Goal: Information Seeking & Learning: Learn about a topic

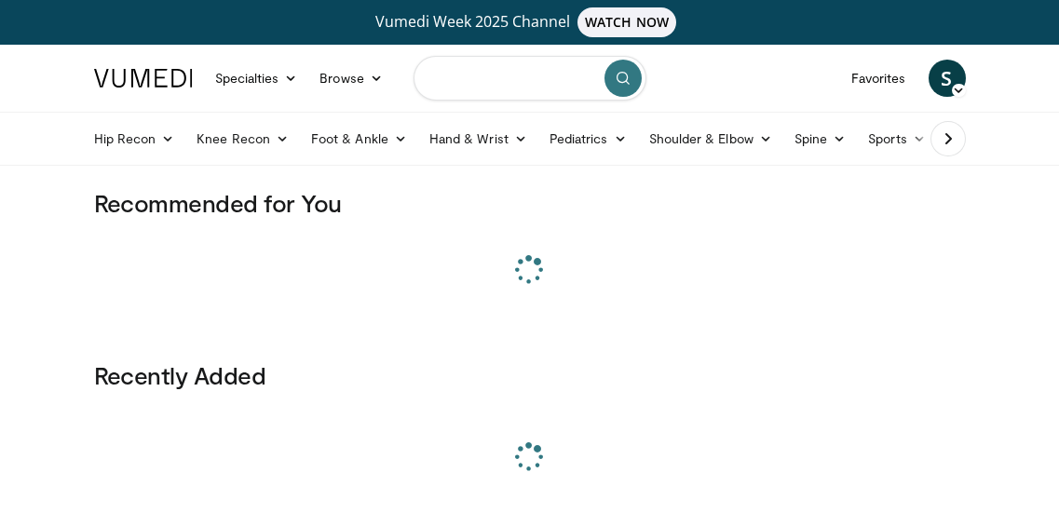
click at [477, 89] on input "Search topics, interventions" at bounding box center [530, 78] width 233 height 45
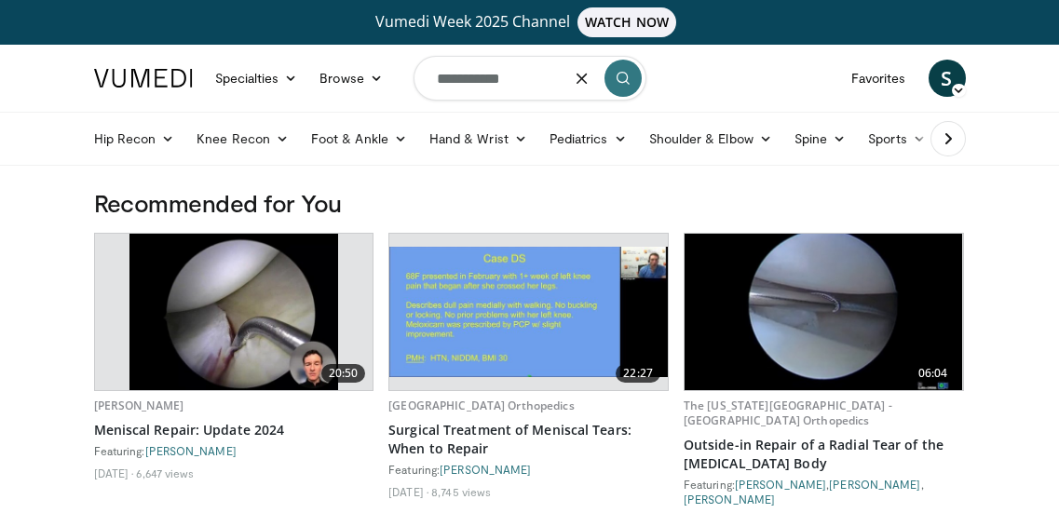
type input "**********"
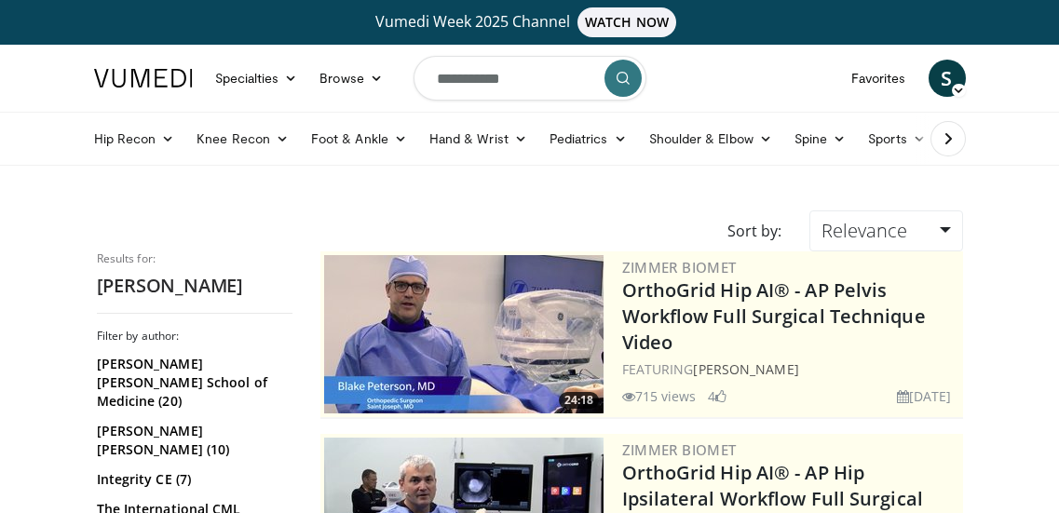
click at [527, 84] on input "**********" at bounding box center [530, 78] width 233 height 45
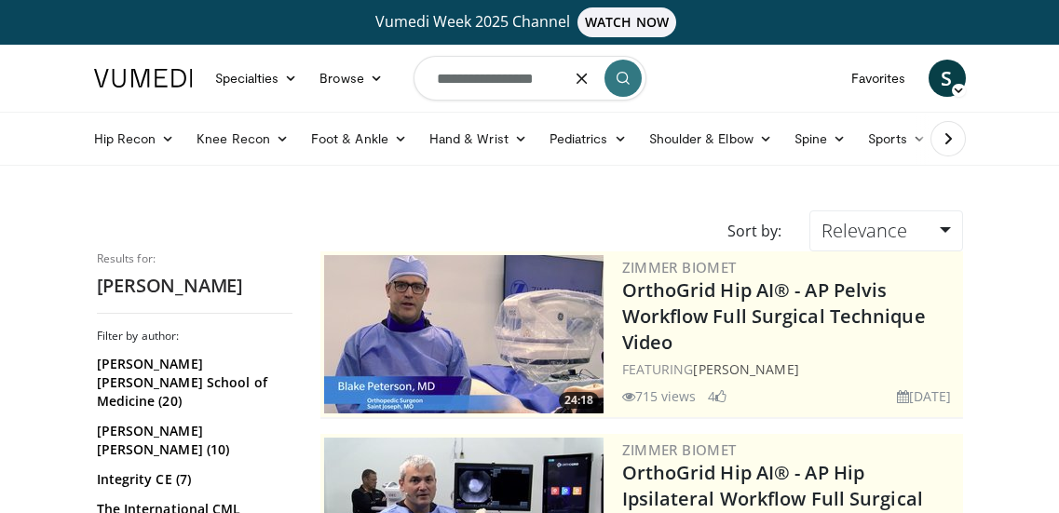
type input "**********"
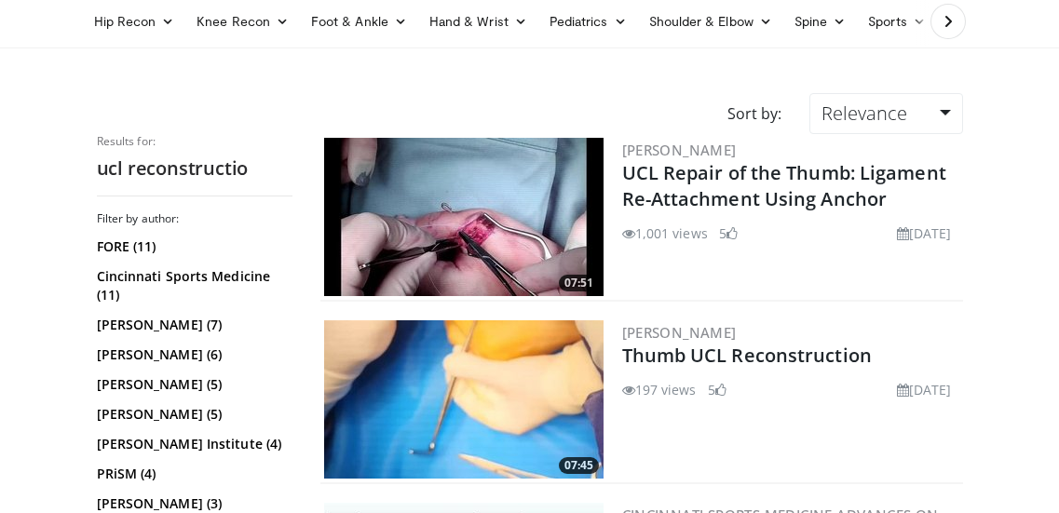
scroll to position [224, 0]
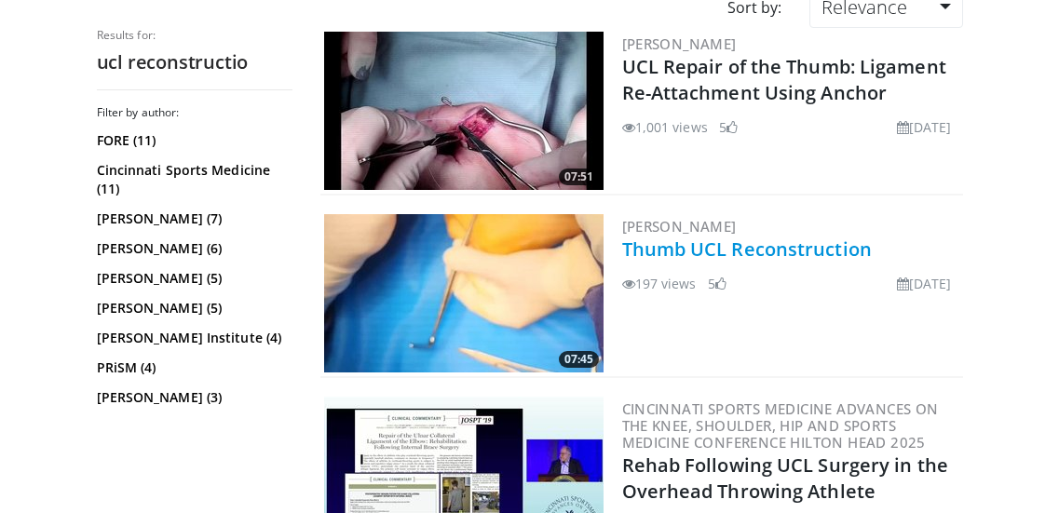
click at [832, 245] on link "Thumb UCL Reconstruction" at bounding box center [747, 249] width 250 height 25
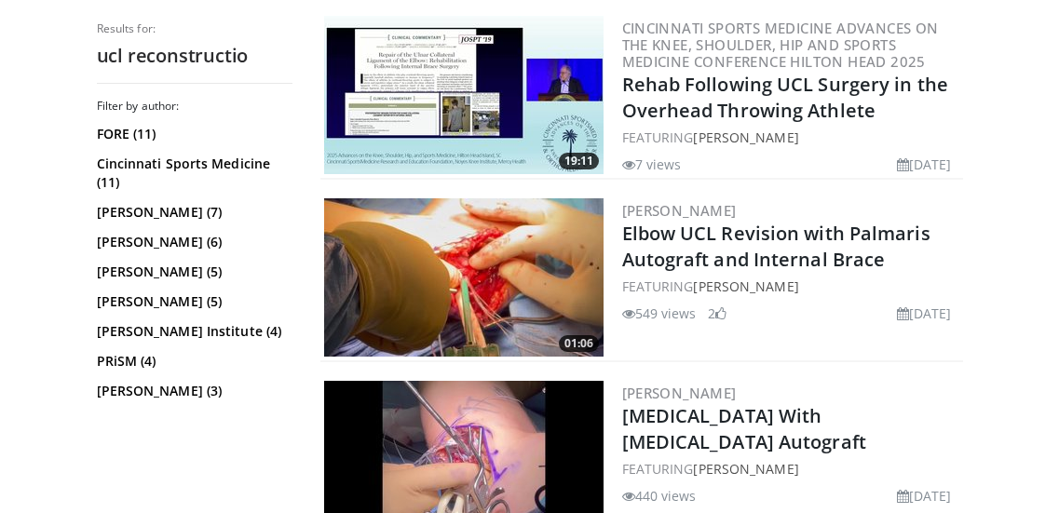
scroll to position [606, 0]
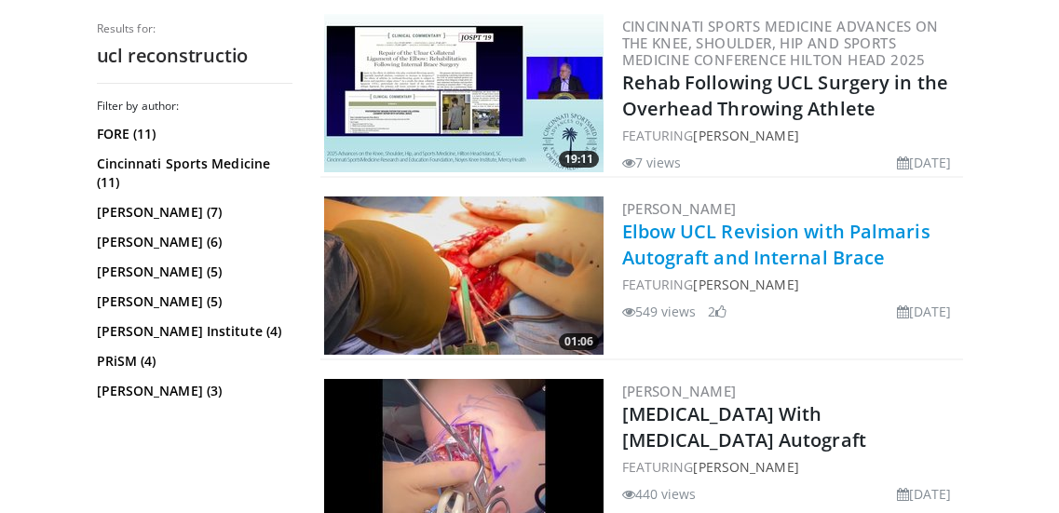
click at [746, 254] on link "Elbow UCL Revision with Palmaris Autograft and Internal Brace" at bounding box center [776, 244] width 308 height 51
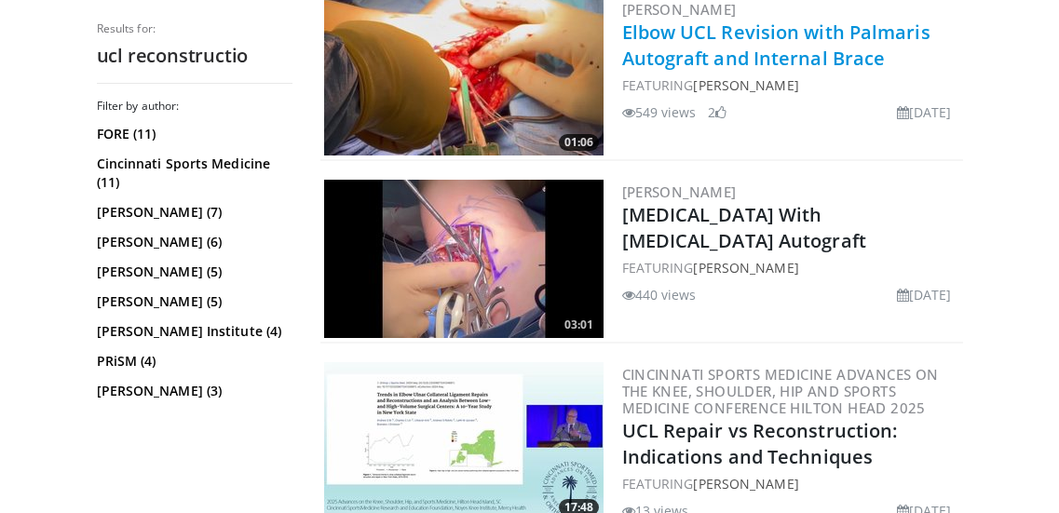
scroll to position [807, 0]
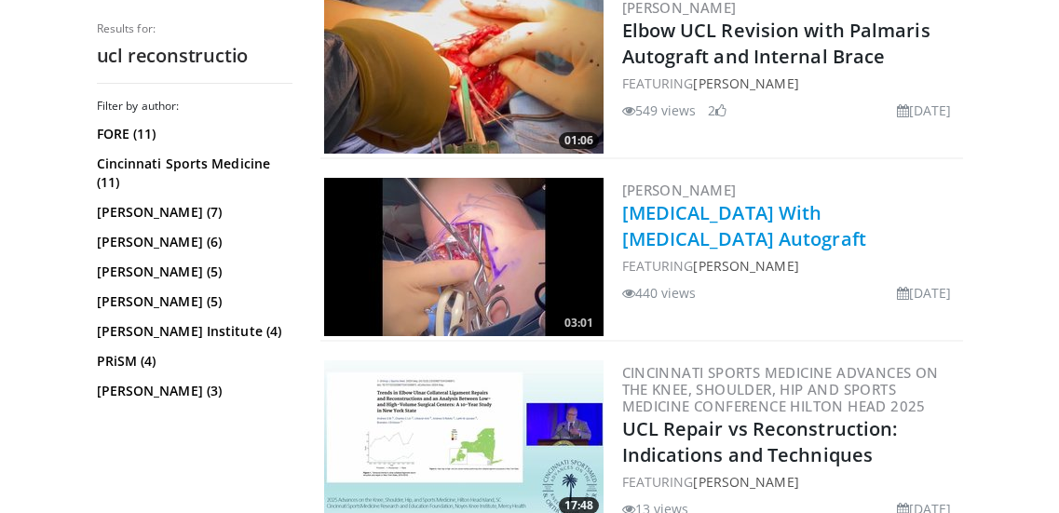
click at [727, 224] on link "[MEDICAL_DATA] With [MEDICAL_DATA] Autograft" at bounding box center [744, 225] width 244 height 51
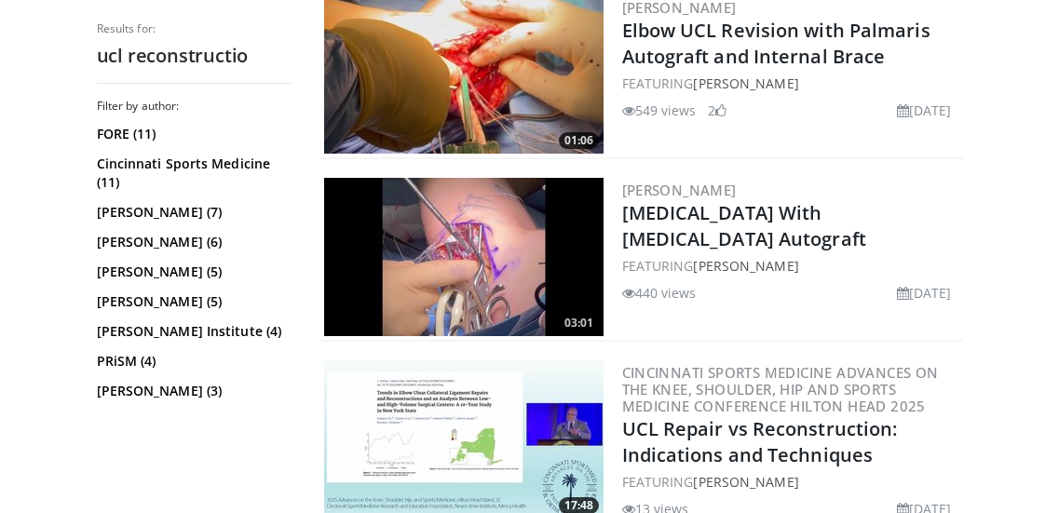
scroll to position [0, 0]
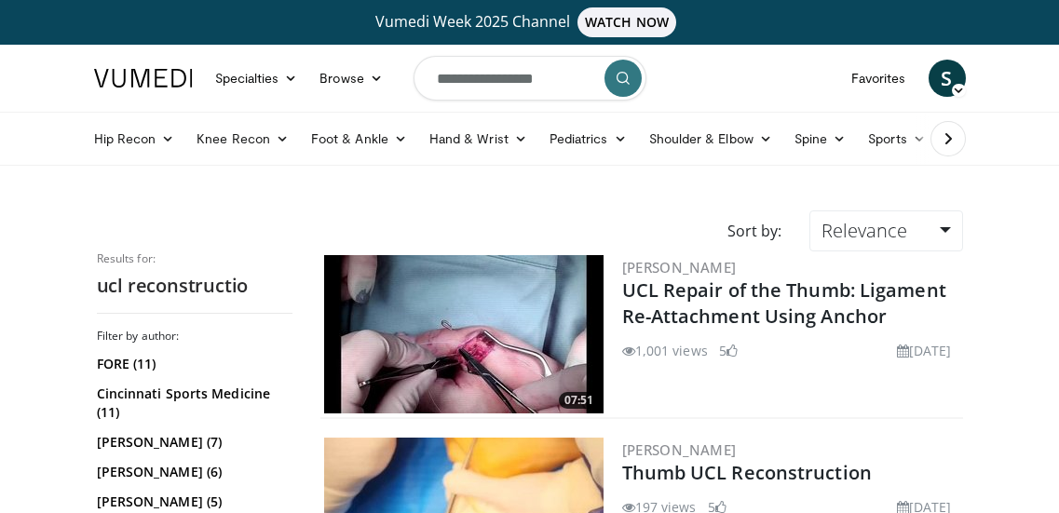
click at [574, 71] on form "**********" at bounding box center [530, 78] width 233 height 67
click at [0, 0] on button "button" at bounding box center [0, 0] width 0 height 0
click at [574, 71] on input "Search topics, interventions" at bounding box center [530, 78] width 233 height 45
type input "**********"
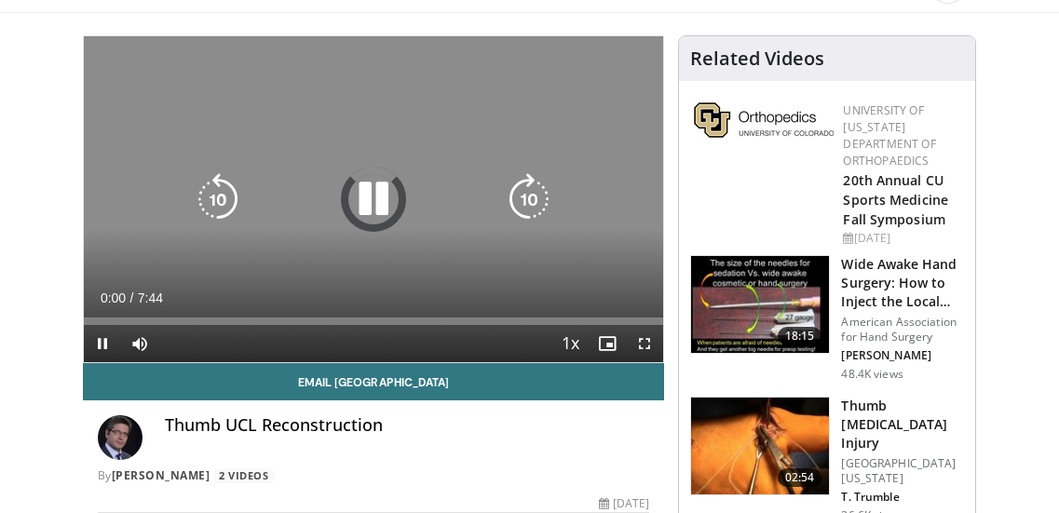
scroll to position [154, 0]
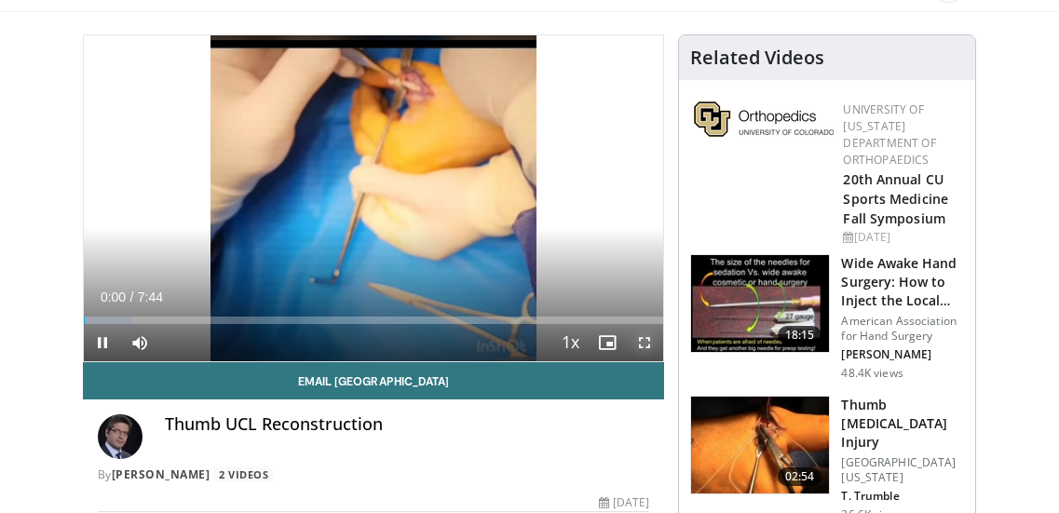
click at [642, 340] on span "Video Player" at bounding box center [644, 342] width 37 height 37
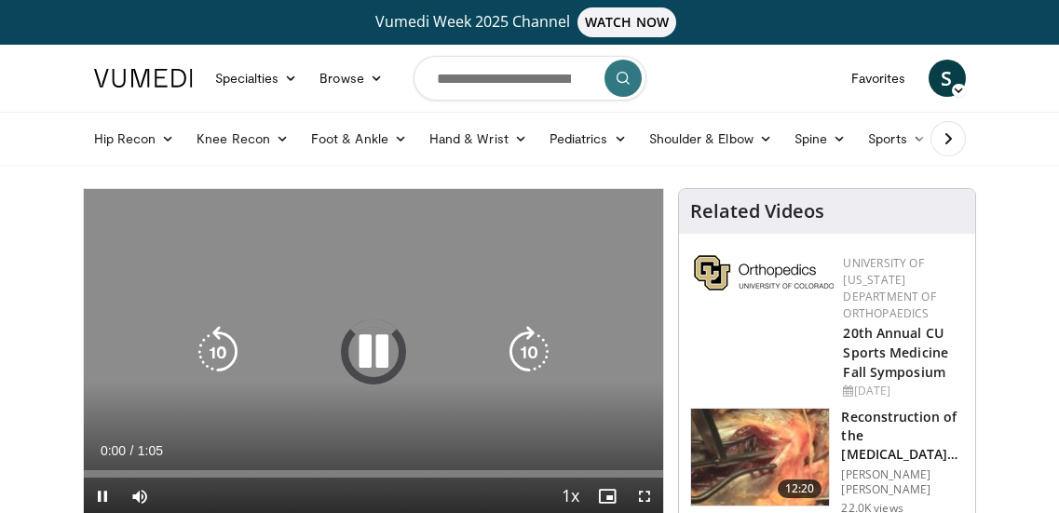
scroll to position [183, 0]
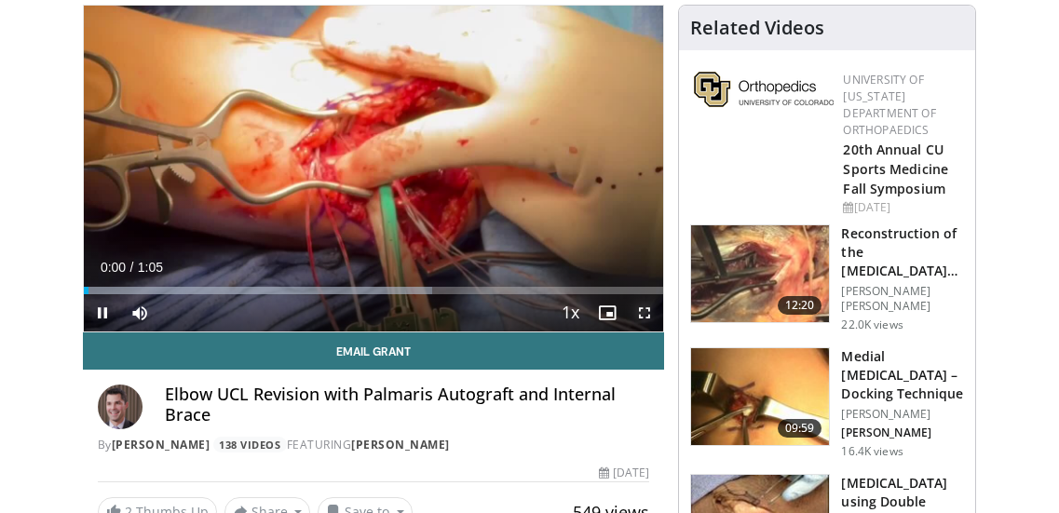
click at [647, 313] on span "Video Player" at bounding box center [644, 312] width 37 height 37
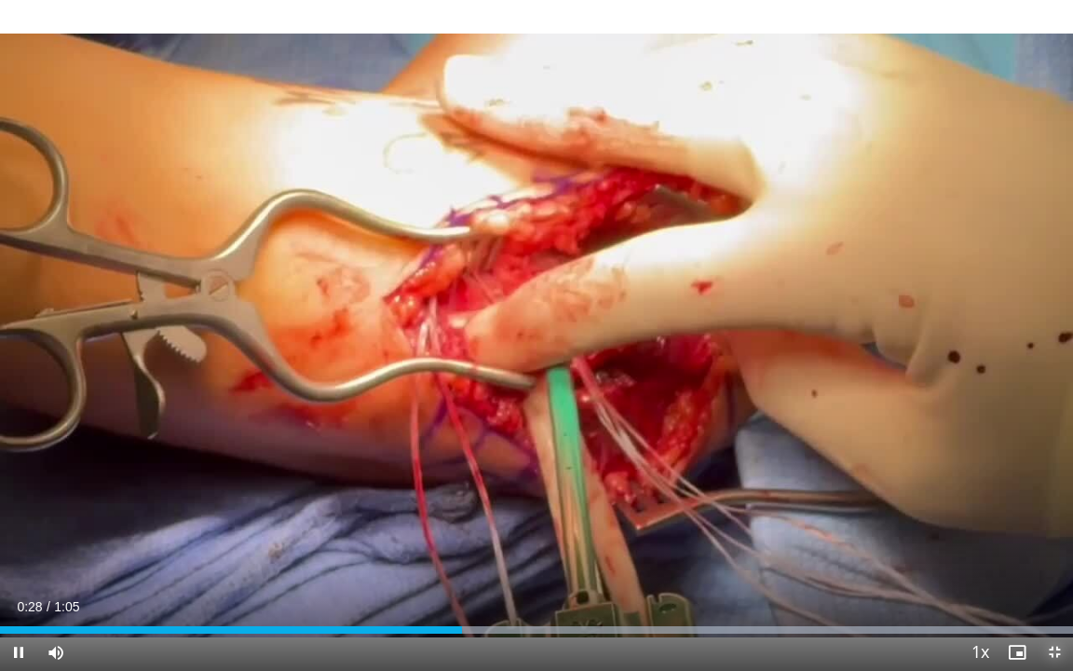
click at [1048, 512] on span "Video Player" at bounding box center [1054, 651] width 37 height 37
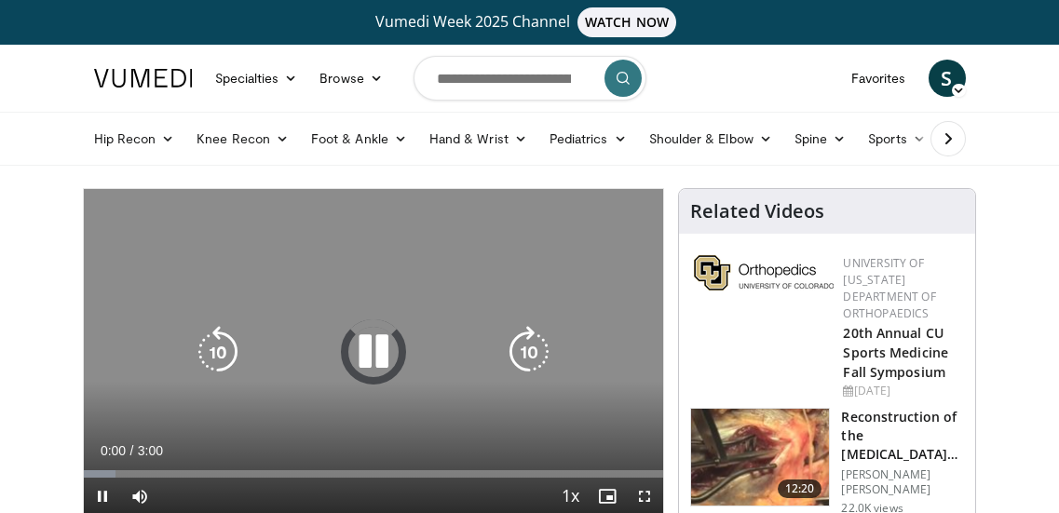
scroll to position [129, 0]
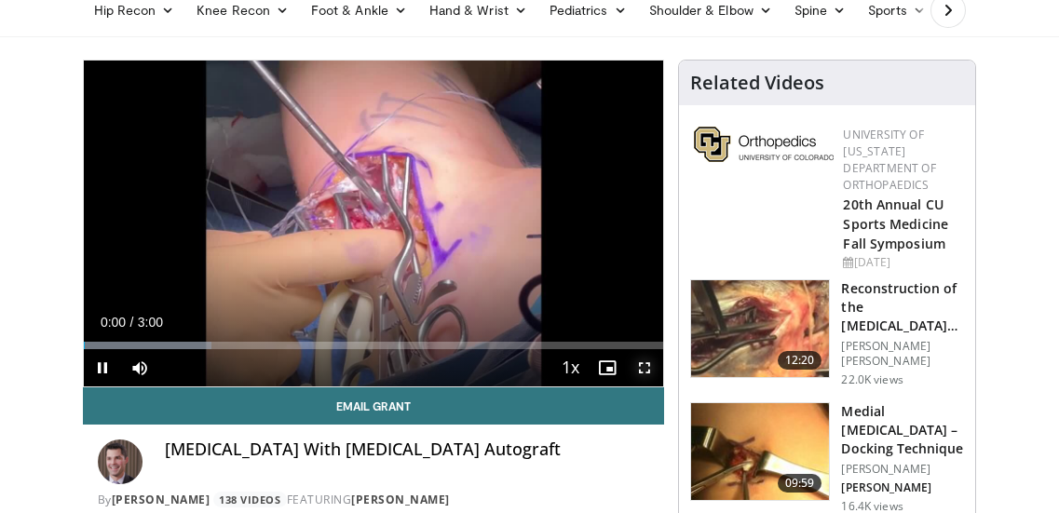
click at [650, 371] on span "Video Player" at bounding box center [644, 367] width 37 height 37
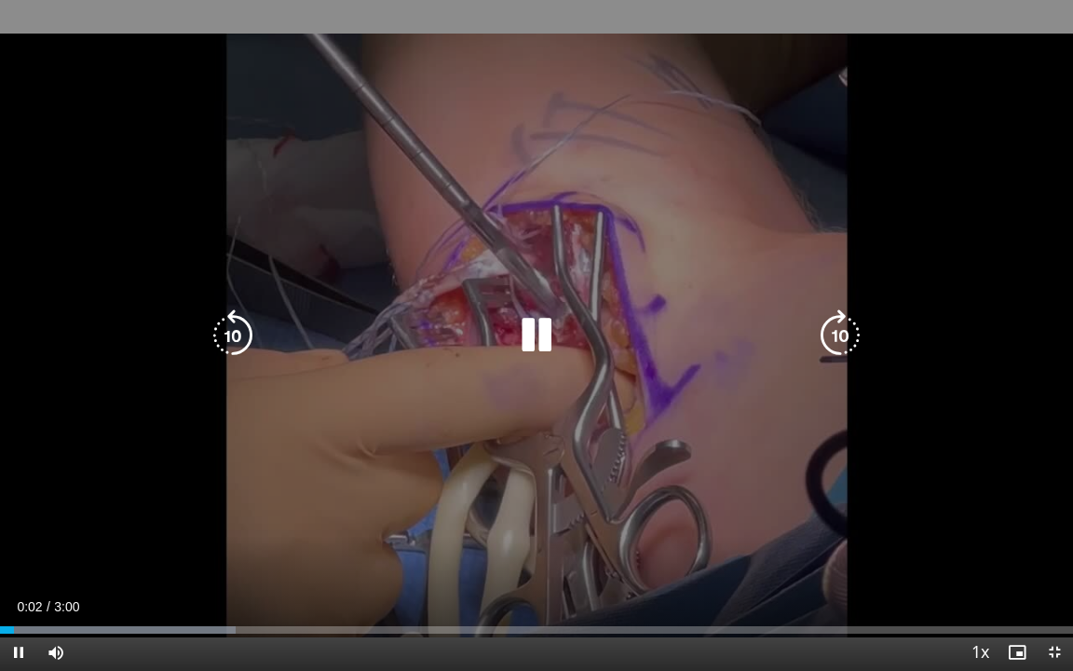
click at [850, 333] on icon "Video Player" at bounding box center [840, 335] width 52 height 52
click at [739, 325] on div "Video Player" at bounding box center [536, 335] width 644 height 37
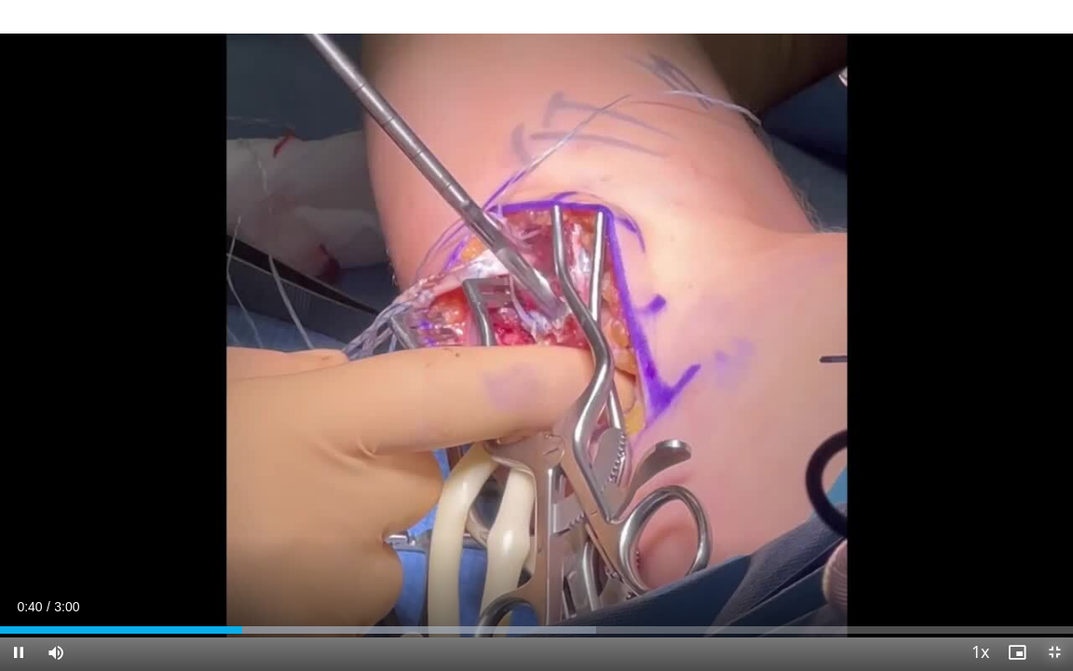
click at [1052, 512] on span "Video Player" at bounding box center [1054, 651] width 37 height 37
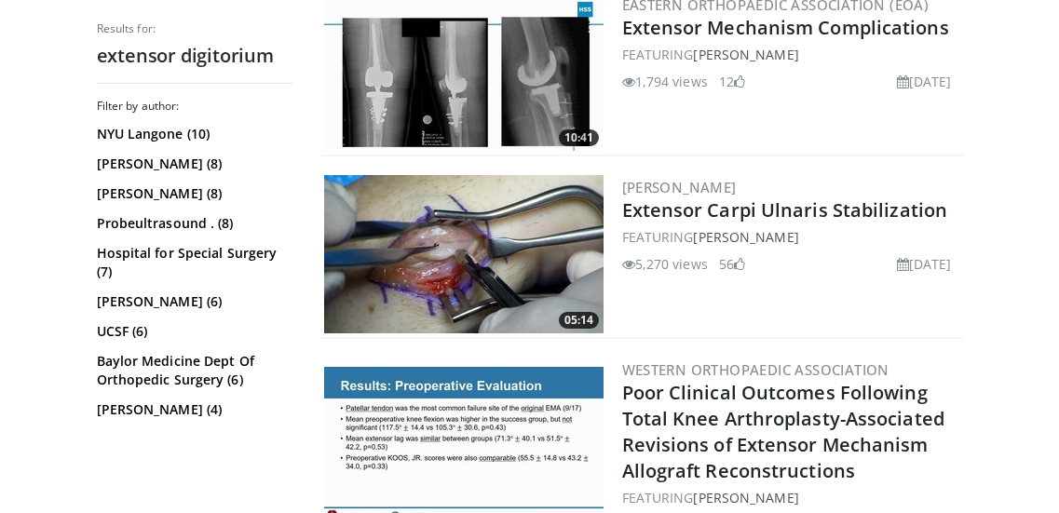
scroll to position [1376, 0]
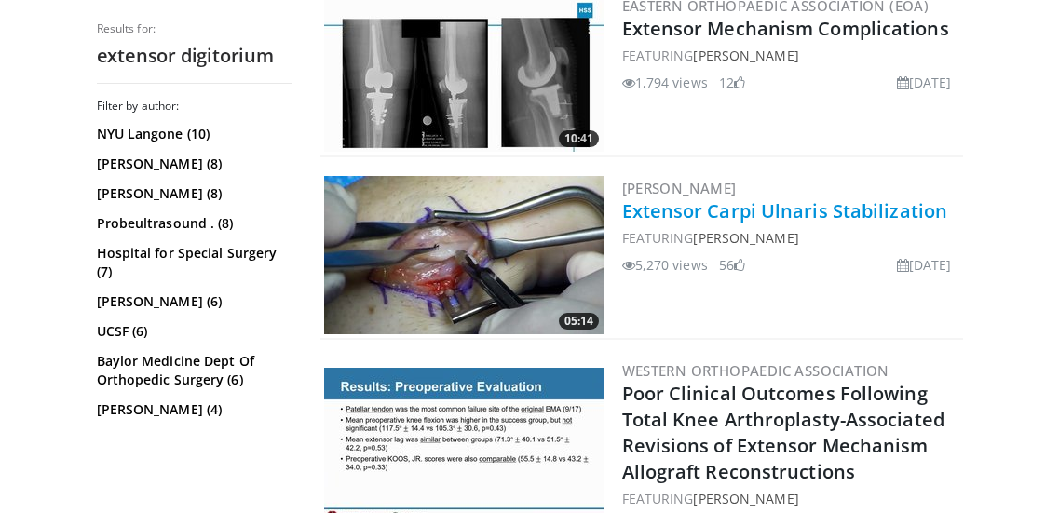
click at [887, 215] on link "Extensor Carpi Ulnaris Stabilization" at bounding box center [785, 210] width 326 height 25
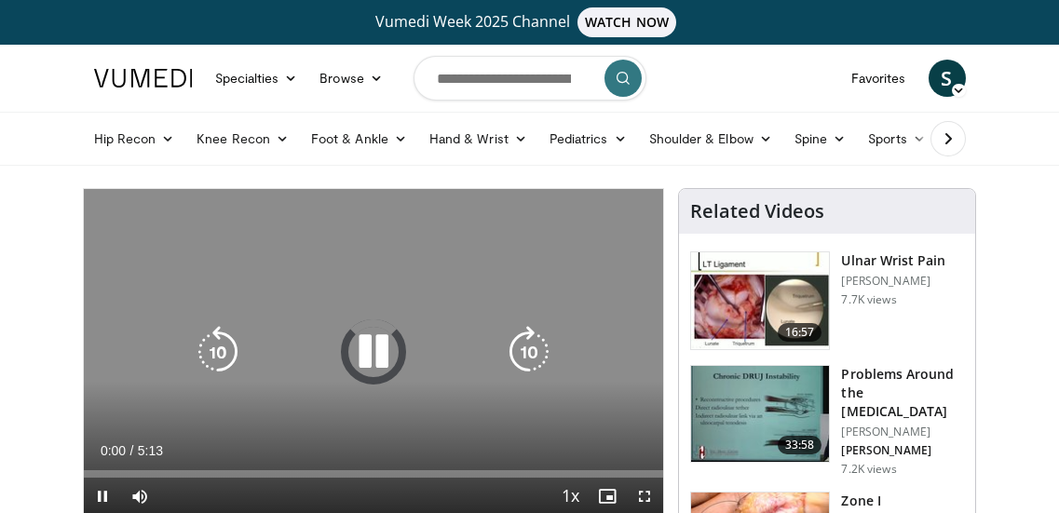
scroll to position [46, 0]
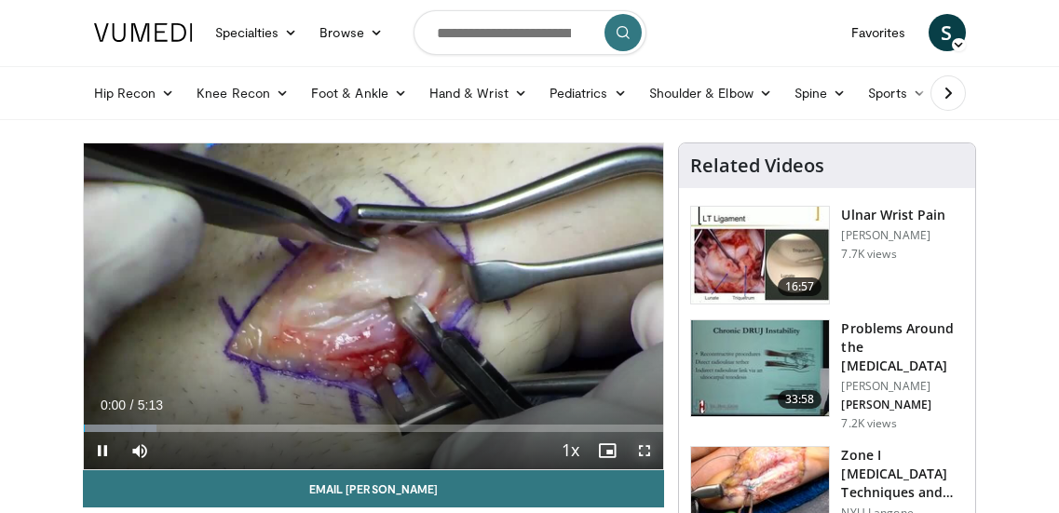
click at [645, 453] on span "Video Player" at bounding box center [644, 450] width 37 height 37
